Goal: Navigation & Orientation: Find specific page/section

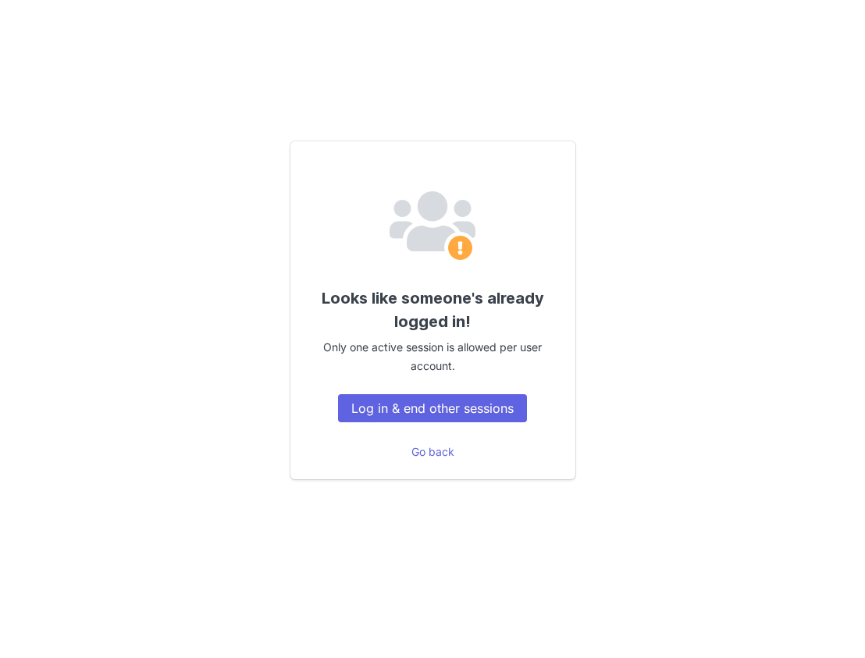
click at [486, 425] on div "Looks like someone's already logged in! Only one active session is allowed per …" at bounding box center [433, 310] width 285 height 338
click at [475, 415] on button "Log in & end other sessions" at bounding box center [432, 408] width 189 height 28
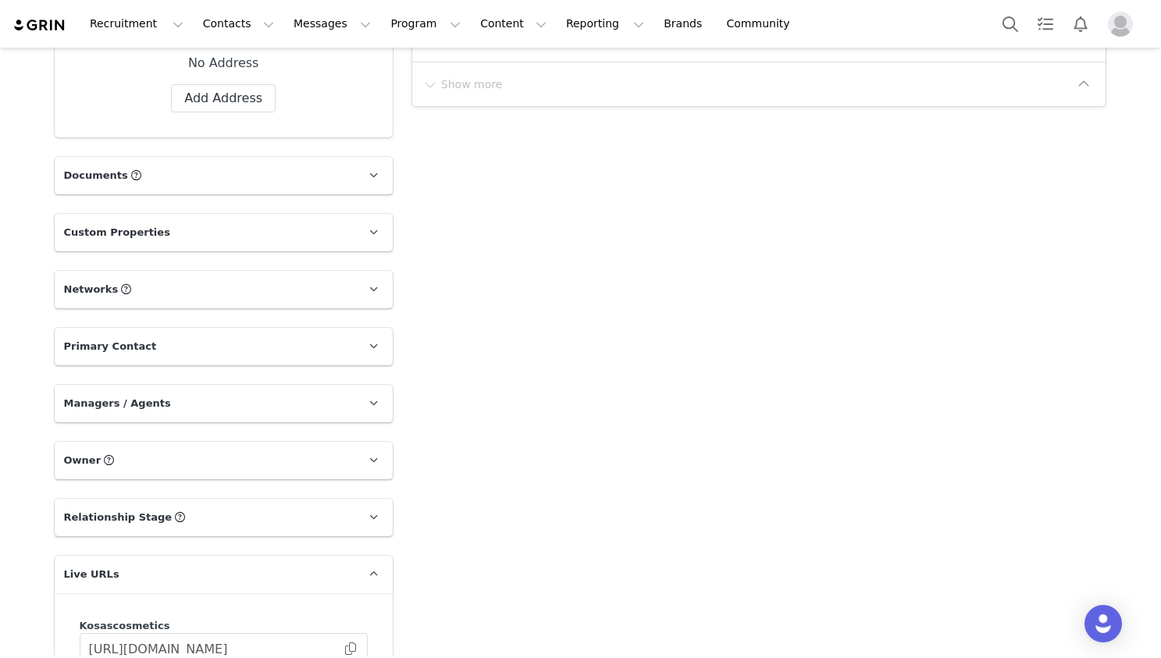
scroll to position [857, 0]
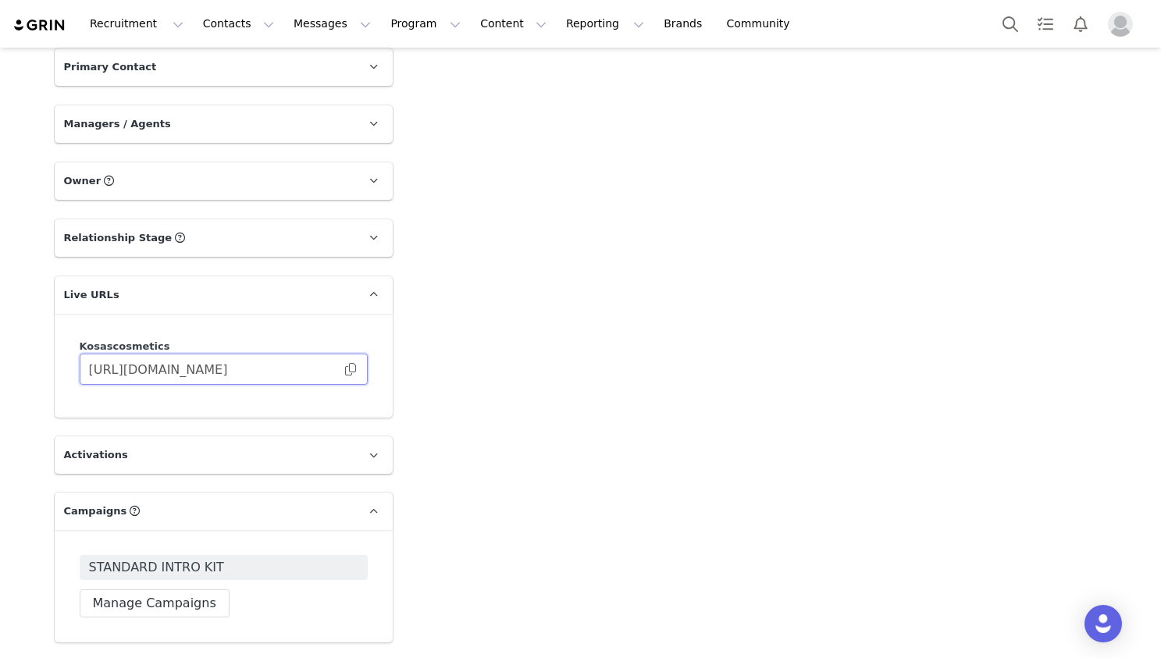
click at [358, 370] on input "https://kosascosmetics.grin.live/7f548406-0796-467f-9c31-befdd503a053" at bounding box center [224, 369] width 288 height 31
click at [345, 369] on span at bounding box center [351, 369] width 16 height 0
